Goal: Task Accomplishment & Management: Use online tool/utility

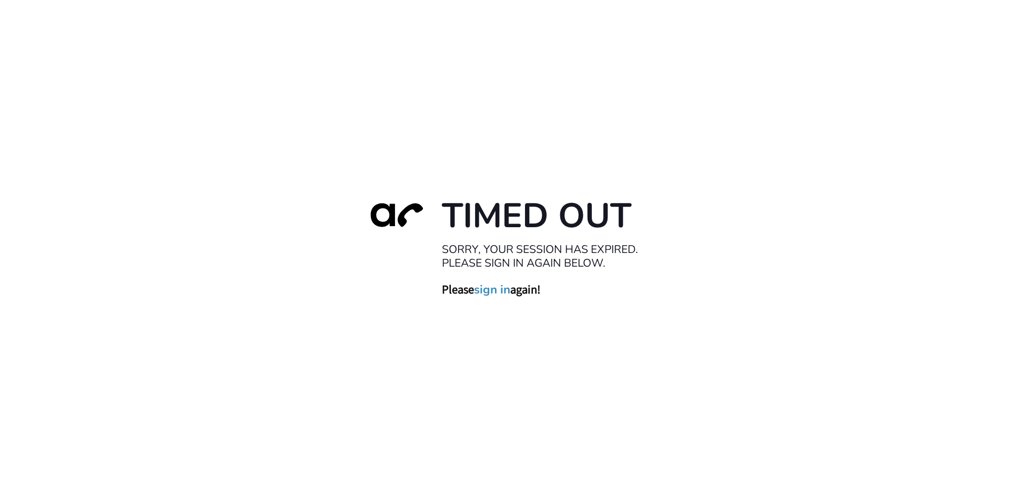
click at [493, 291] on link "sign in" at bounding box center [492, 289] width 36 height 15
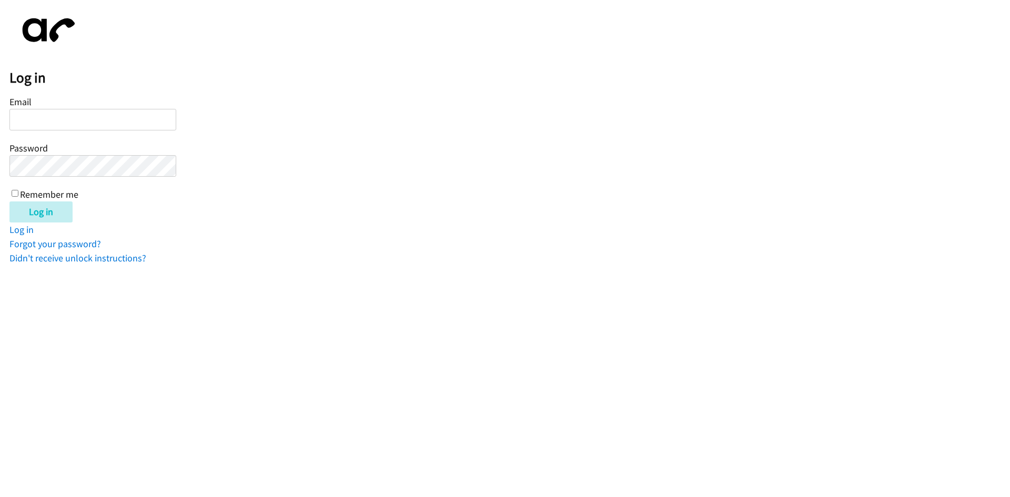
click at [50, 121] on input "Email" at bounding box center [92, 120] width 167 height 22
type input "balfreide@lendingpoint.com"
click at [13, 193] on input "Remember me" at bounding box center [15, 193] width 7 height 7
checkbox input "true"
click at [21, 208] on input "Log in" at bounding box center [40, 211] width 63 height 21
